Goal: Information Seeking & Learning: Check status

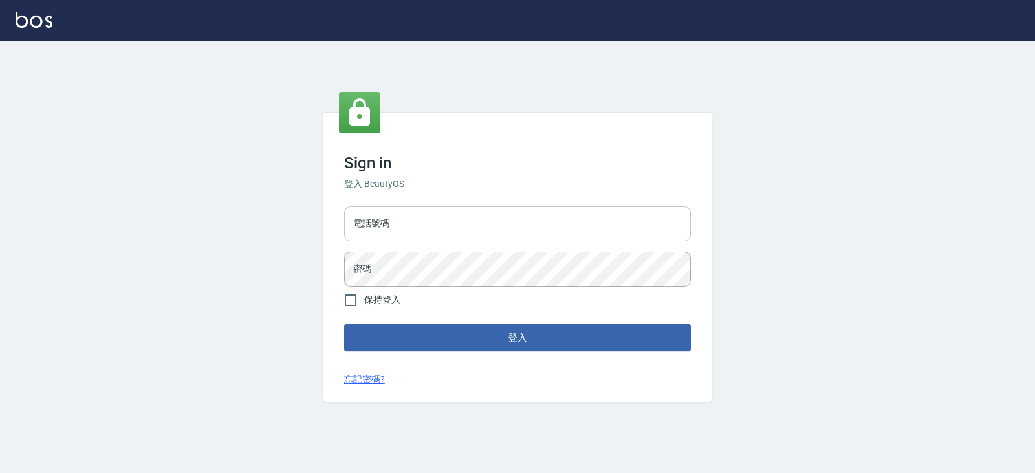
click at [648, 226] on input "電話號碼" at bounding box center [517, 223] width 347 height 35
drag, startPoint x: 104, startPoint y: 239, endPoint x: 527, endPoint y: 213, distance: 423.7
click at [527, 213] on input "電話號碼" at bounding box center [517, 223] width 347 height 35
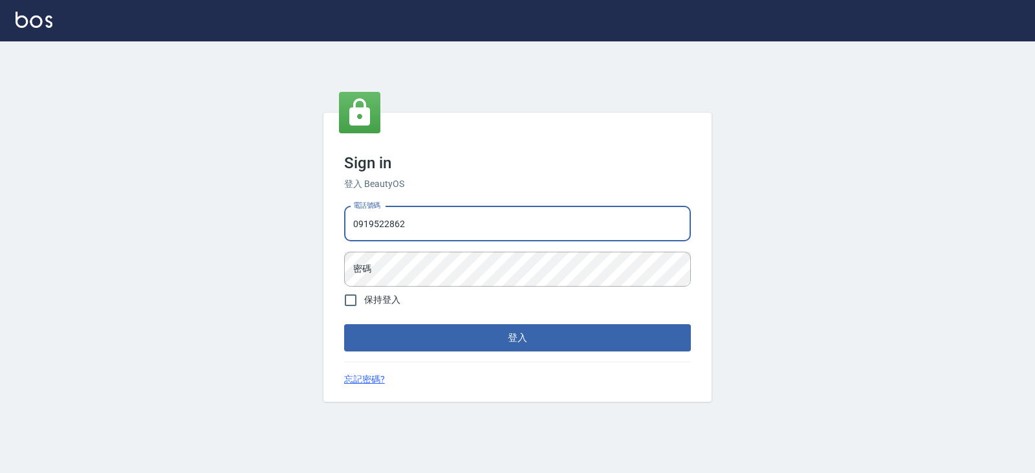
type input "0919522862"
click at [344, 324] on button "登入" at bounding box center [517, 337] width 347 height 27
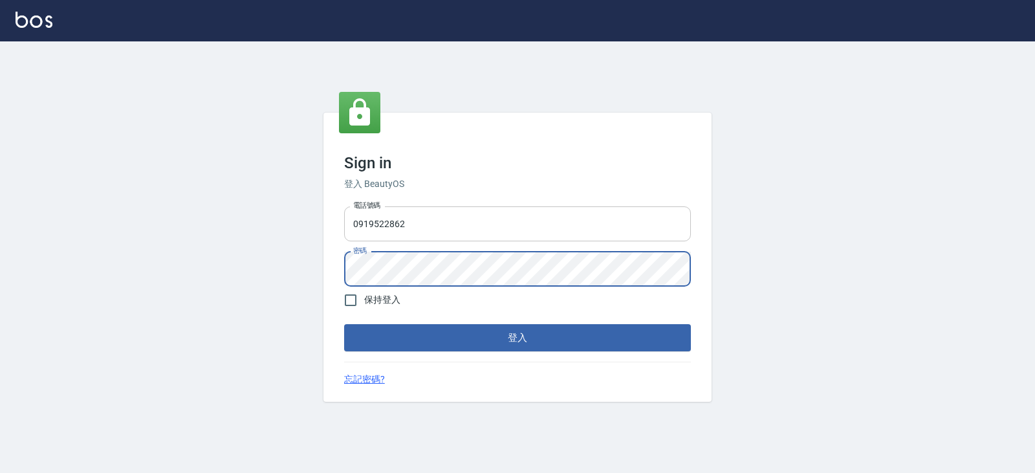
click at [344, 324] on button "登入" at bounding box center [517, 337] width 347 height 27
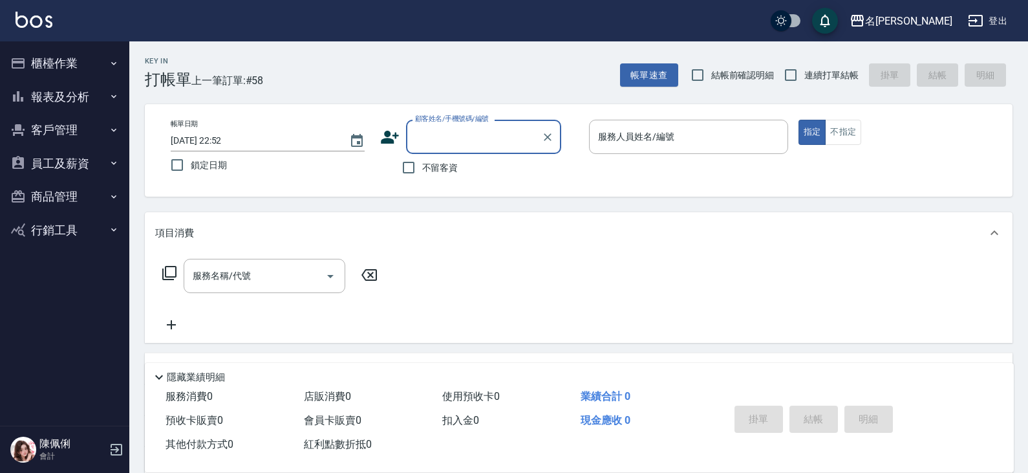
click at [67, 97] on button "報表及分析" at bounding box center [64, 97] width 119 height 34
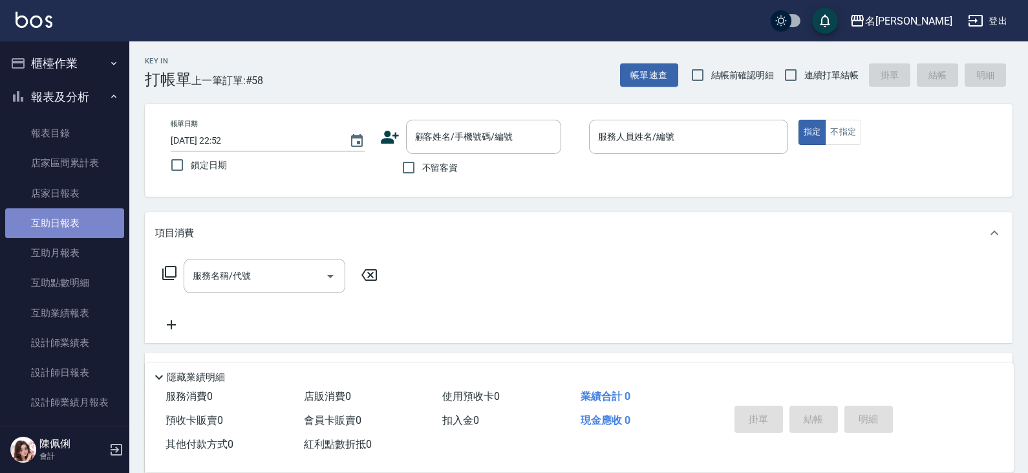
click at [66, 219] on link "互助日報表" at bounding box center [64, 223] width 119 height 30
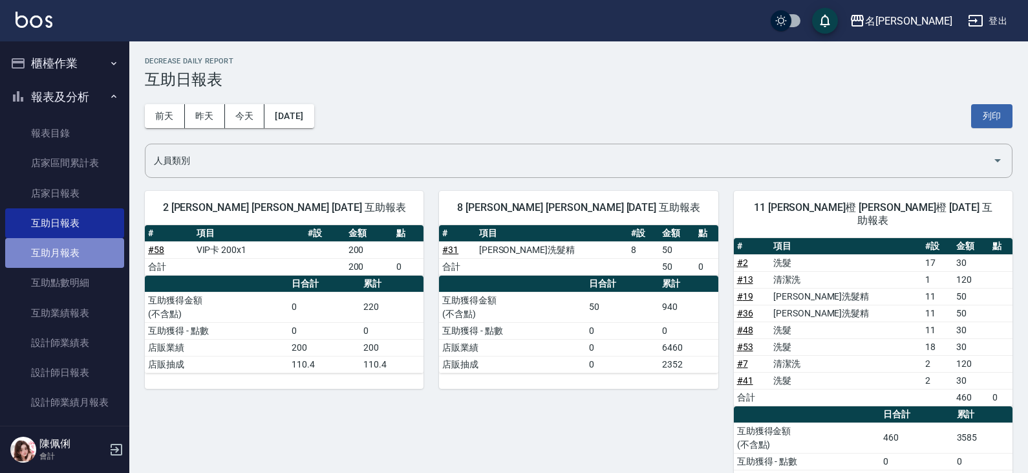
click at [64, 255] on link "互助月報表" at bounding box center [64, 253] width 119 height 30
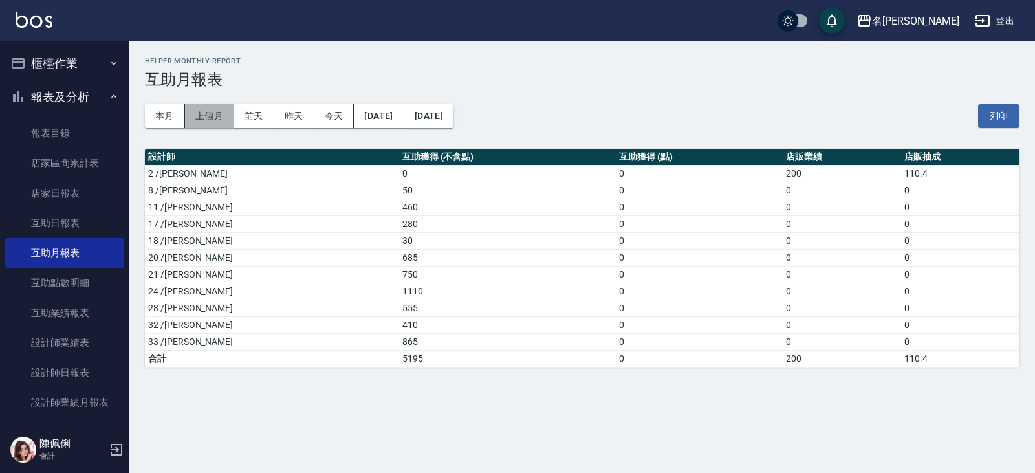
click at [204, 110] on button "上個月" at bounding box center [209, 116] width 49 height 24
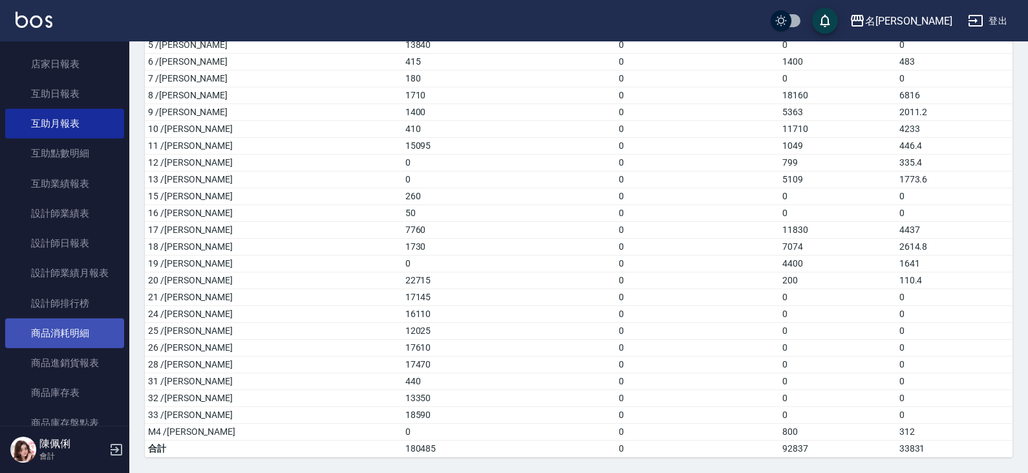
scroll to position [194, 0]
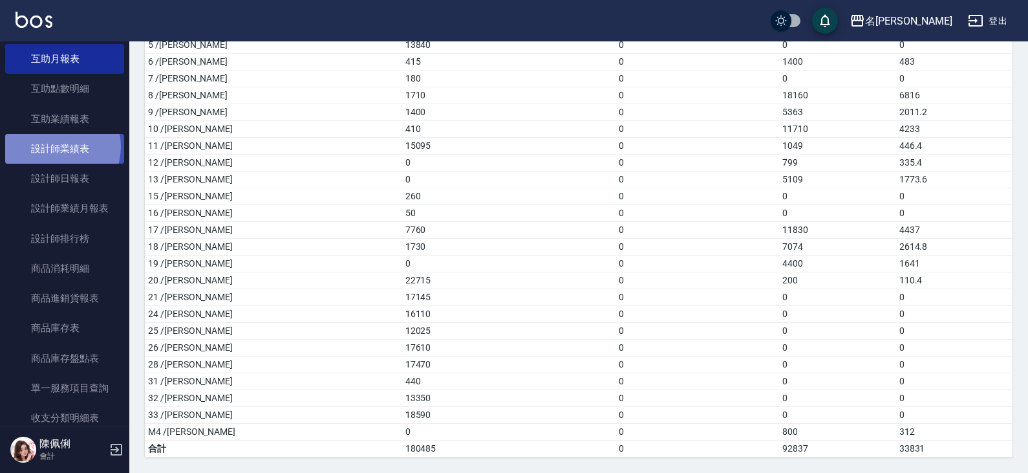
click at [56, 147] on link "設計師業績表" at bounding box center [64, 149] width 119 height 30
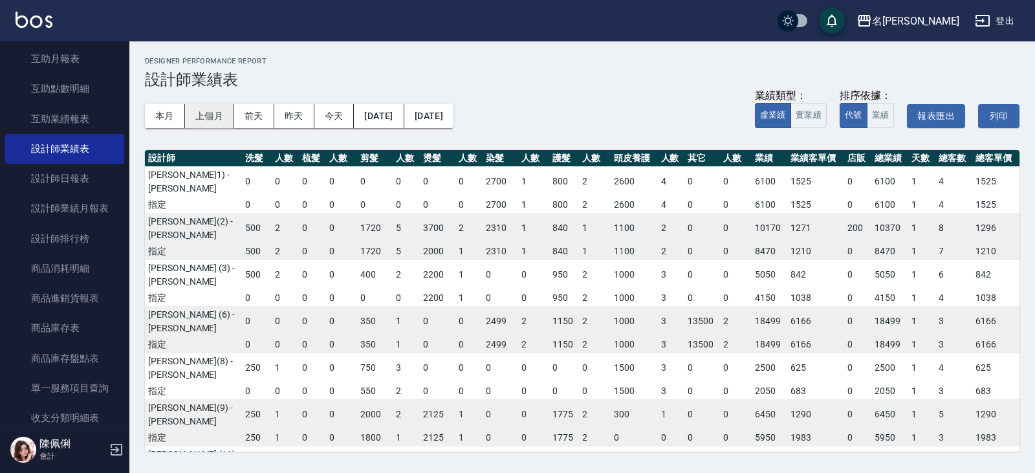
click at [190, 118] on button "上個月" at bounding box center [209, 116] width 49 height 24
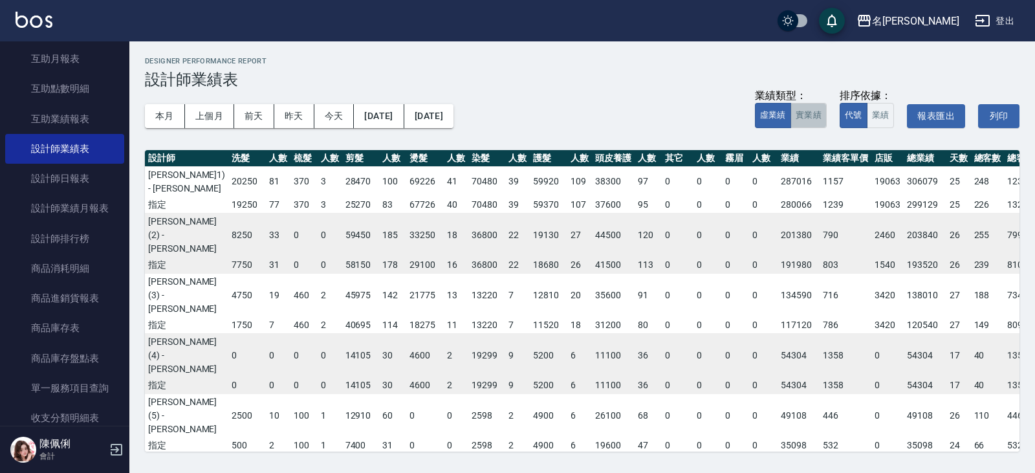
click at [821, 119] on button "實業績" at bounding box center [808, 115] width 36 height 25
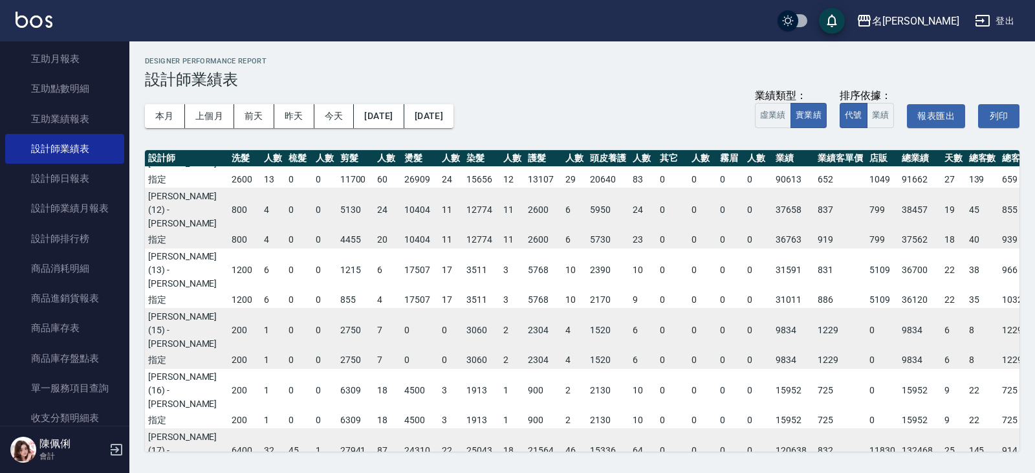
scroll to position [647, 0]
